Goal: Information Seeking & Learning: Learn about a topic

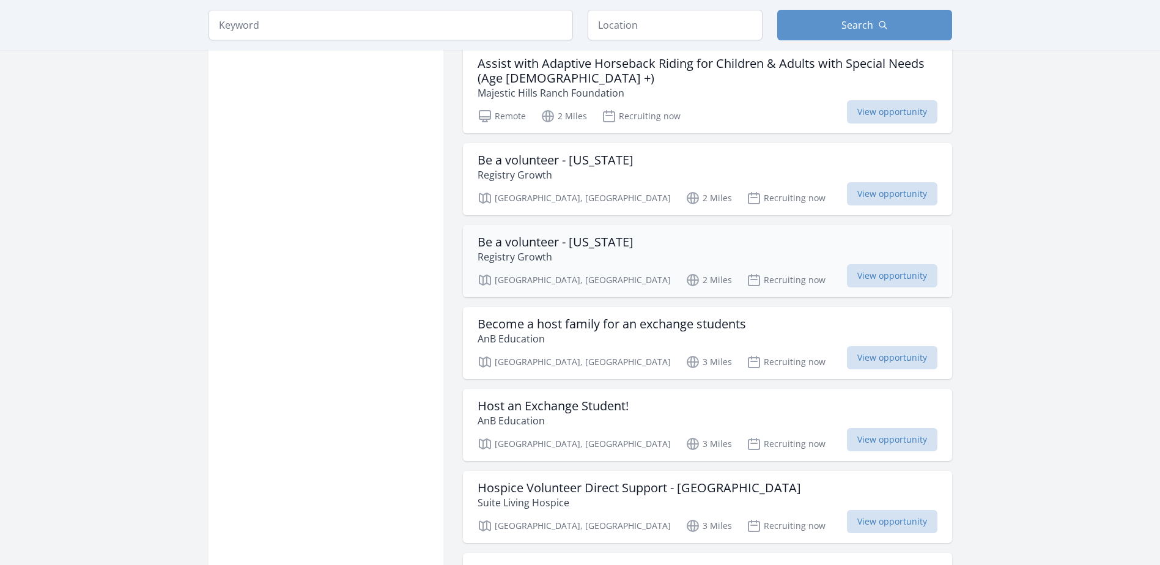
scroll to position [917, 0]
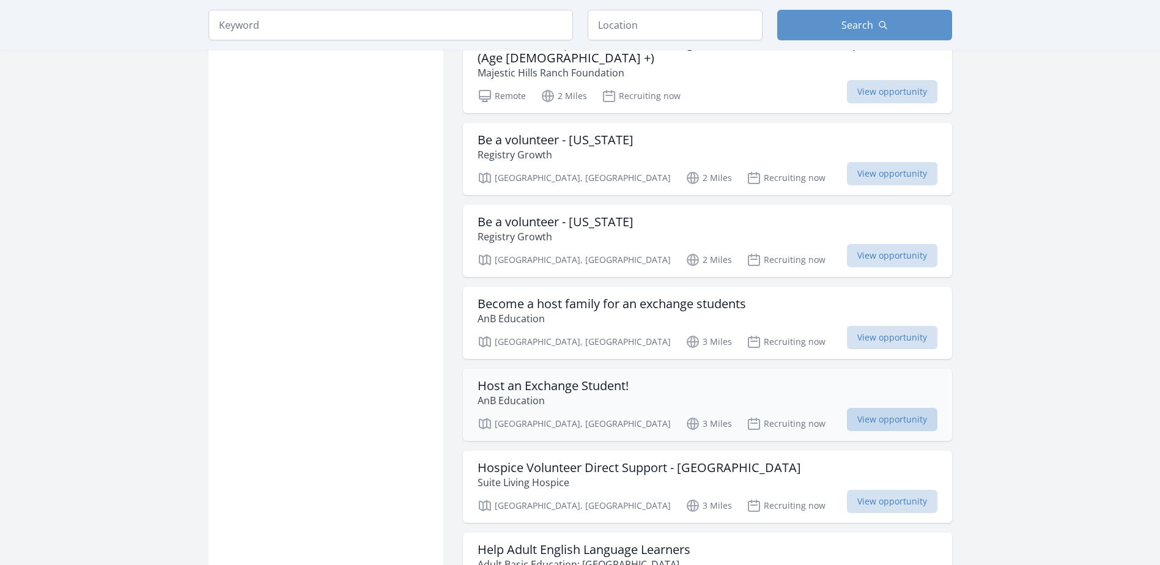
click at [884, 408] on span "View opportunity" at bounding box center [892, 419] width 90 height 23
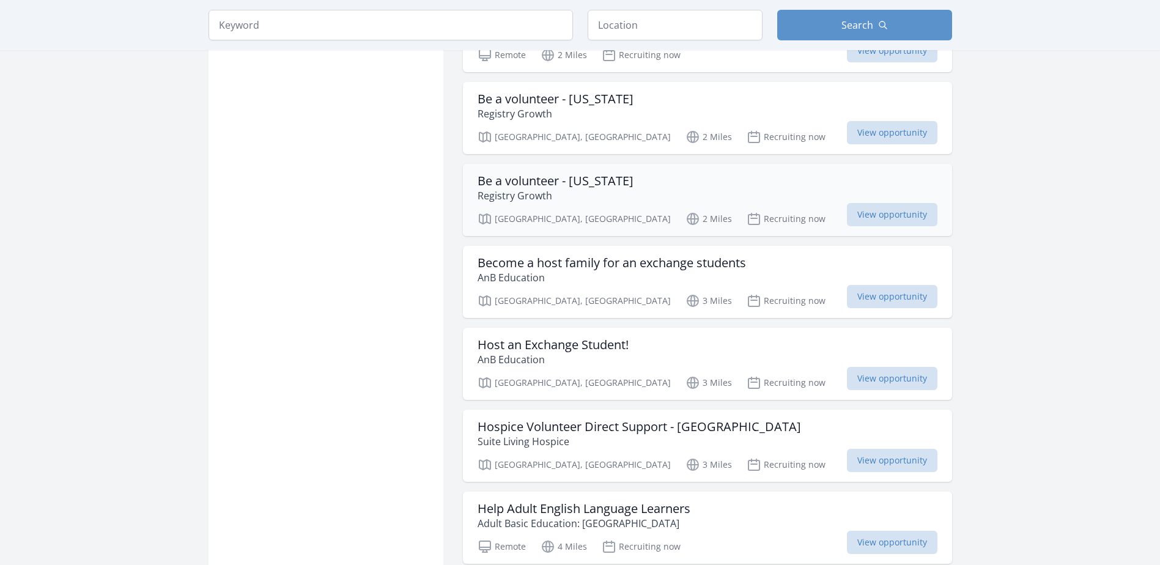
scroll to position [978, 0]
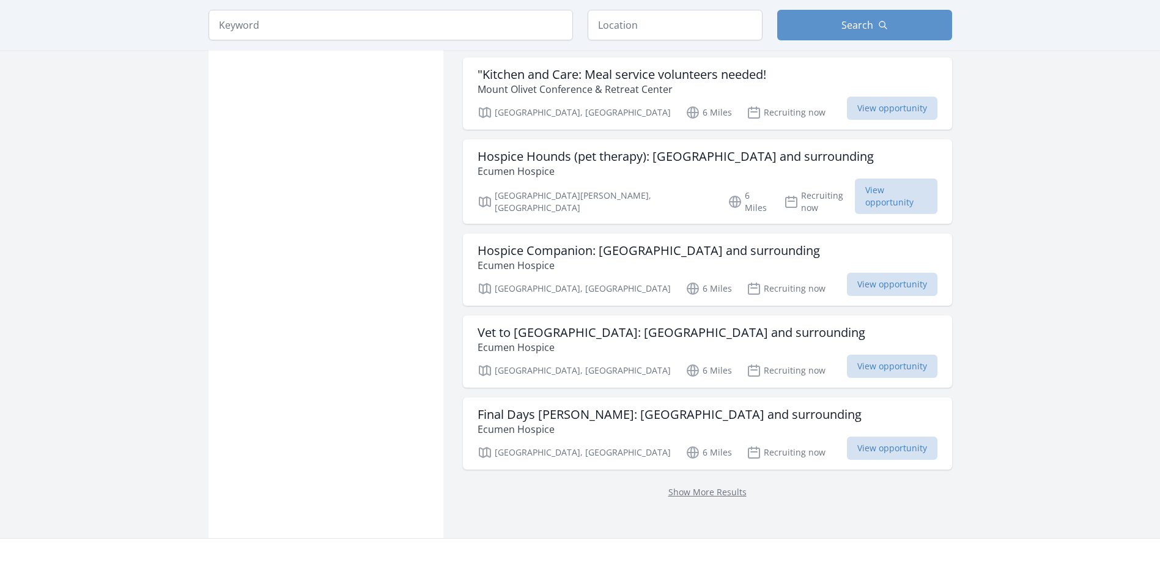
scroll to position [1406, 0]
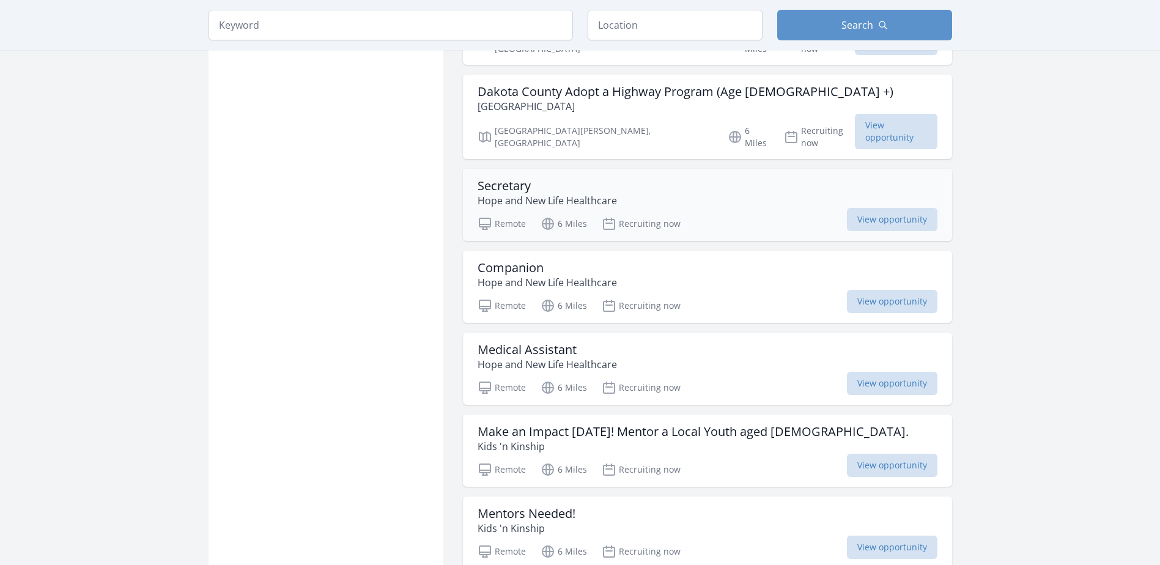
scroll to position [2812, 0]
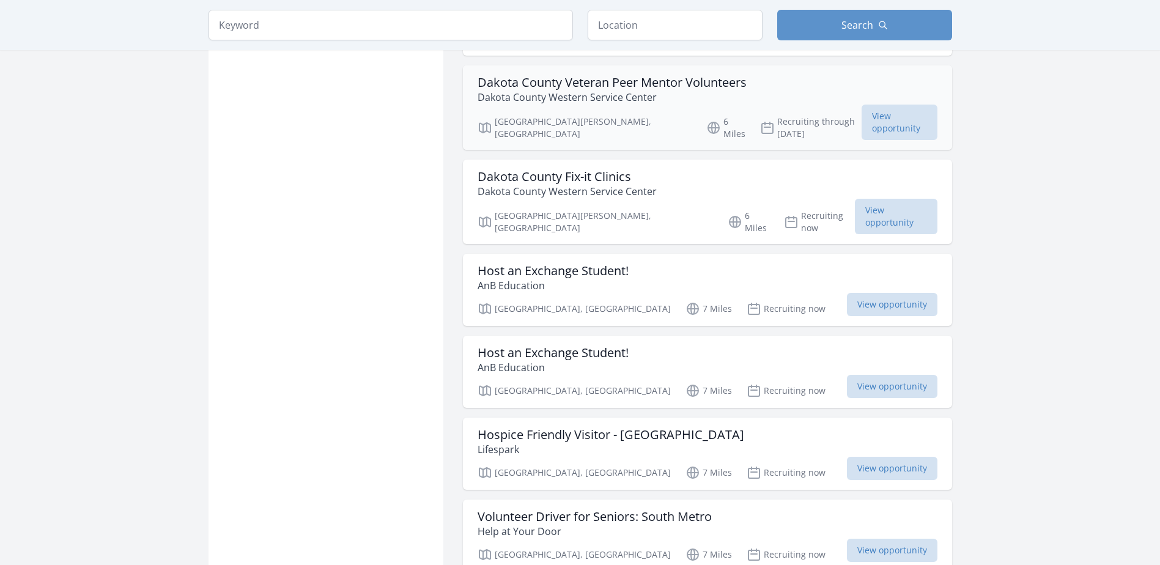
scroll to position [4095, 0]
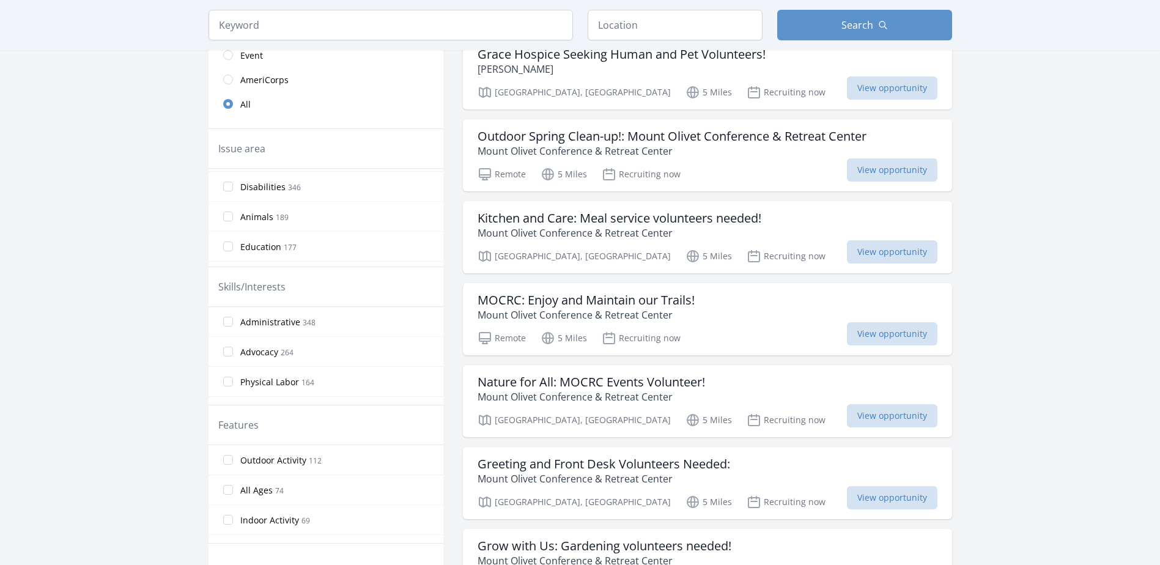
scroll to position [122, 0]
click at [227, 462] on input "Outdoor Activity 112" at bounding box center [228, 460] width 10 height 10
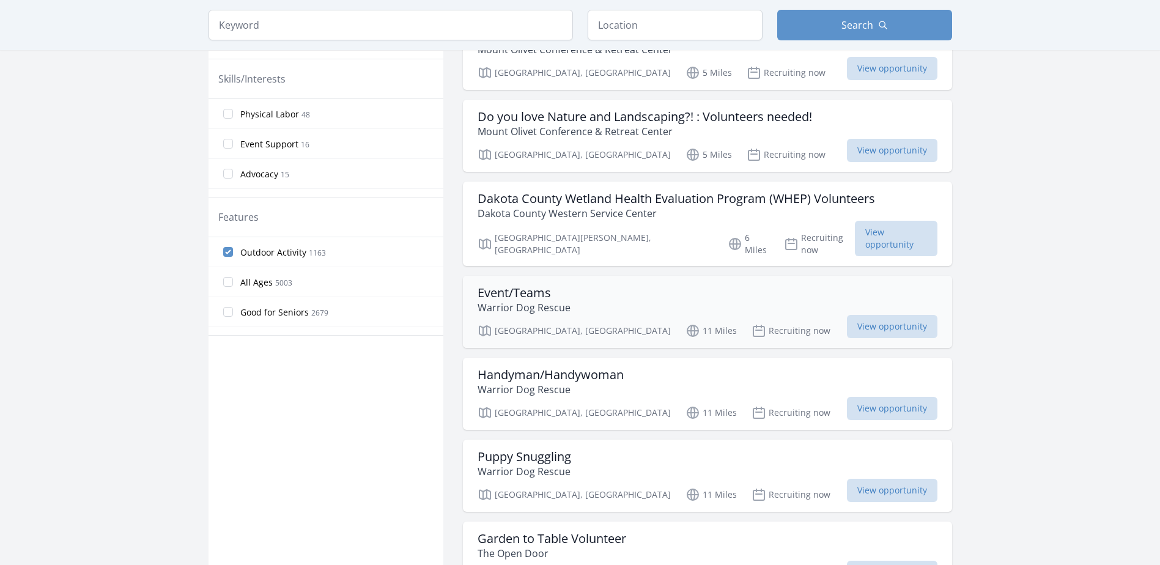
scroll to position [550, 0]
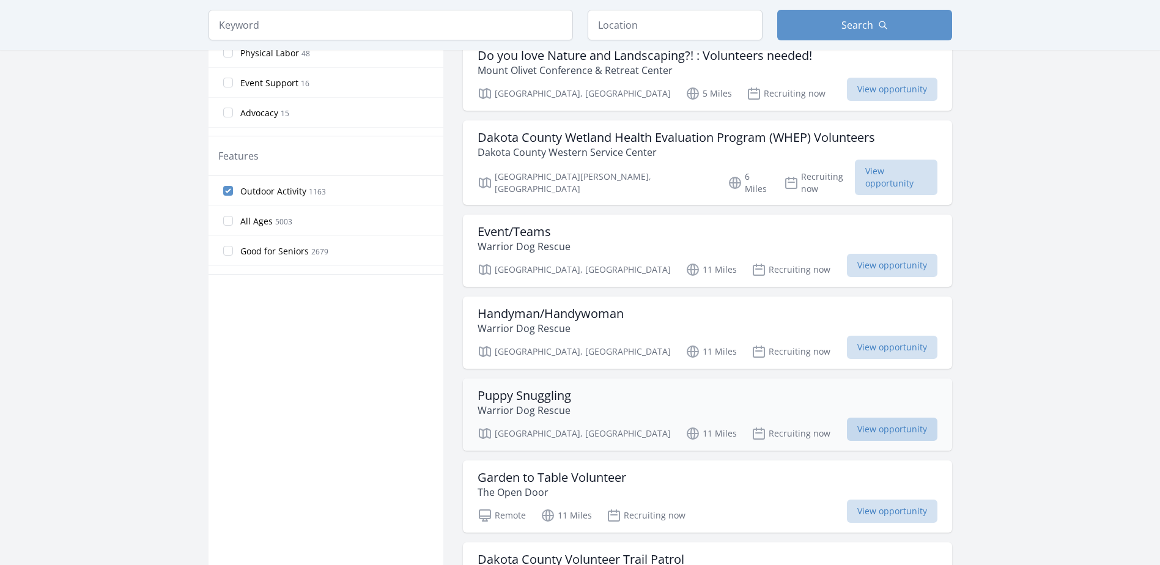
click at [847, 417] on span "View opportunity" at bounding box center [892, 428] width 90 height 23
